Goal: Task Accomplishment & Management: Manage account settings

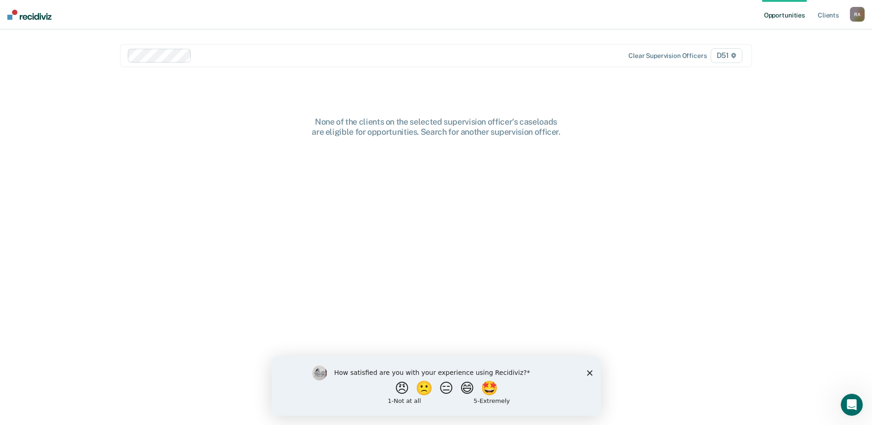
click at [589, 373] on icon "Close survey" at bounding box center [589, 373] width 6 height 6
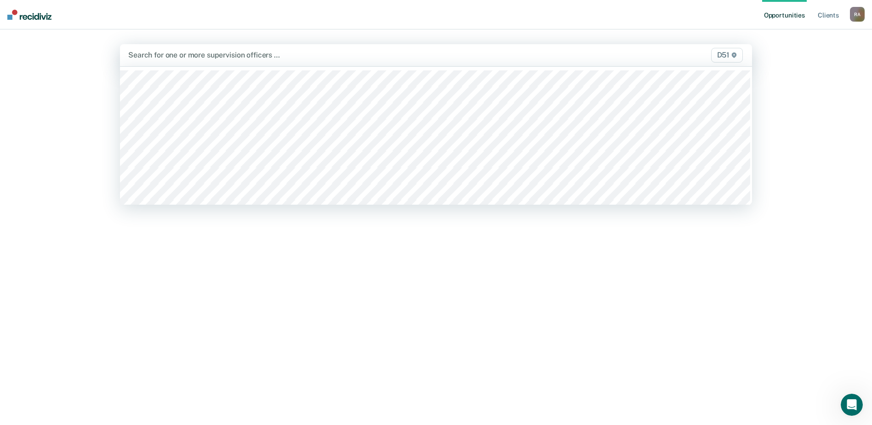
click at [180, 54] on div at bounding box center [343, 55] width 430 height 11
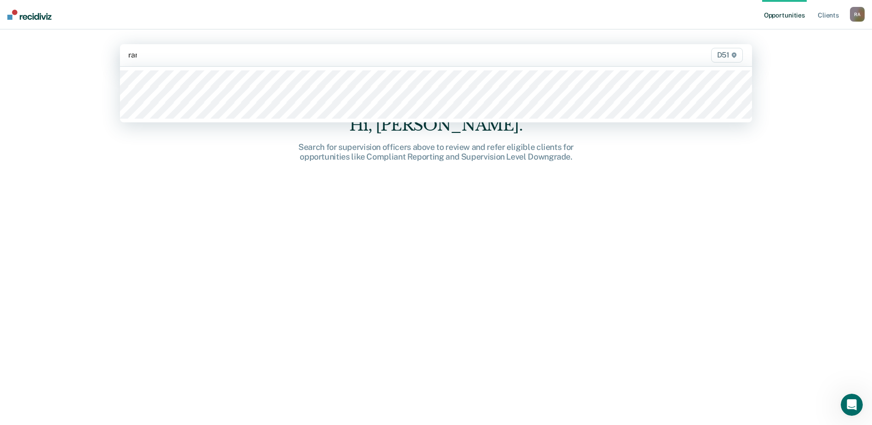
type input "ramo"
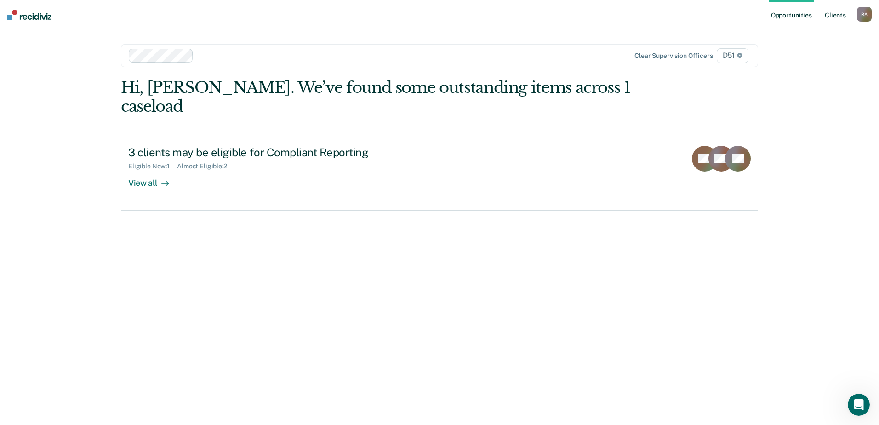
click at [830, 16] on link "Client s" at bounding box center [835, 14] width 25 height 29
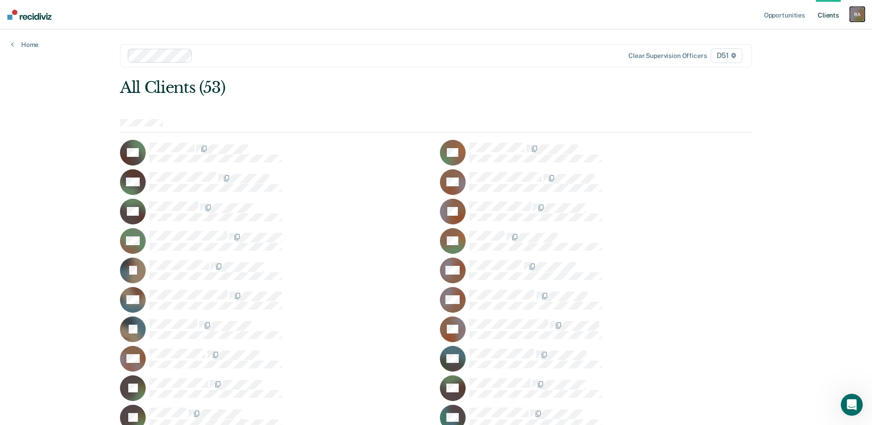
click at [852, 15] on div "R A" at bounding box center [857, 14] width 15 height 15
click at [795, 58] on link "Log Out" at bounding box center [820, 61] width 74 height 8
